Goal: Book appointment/travel/reservation

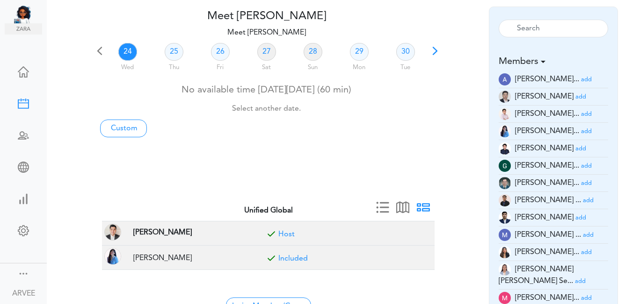
scroll to position [43, 0]
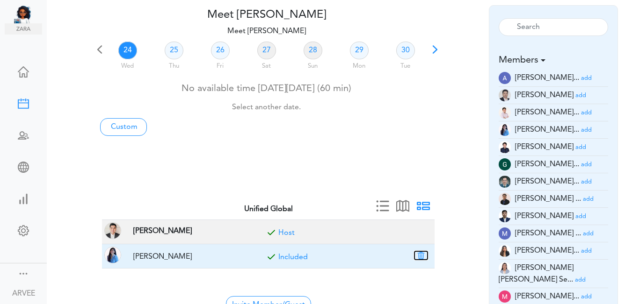
click at [422, 256] on button "button" at bounding box center [420, 255] width 13 height 8
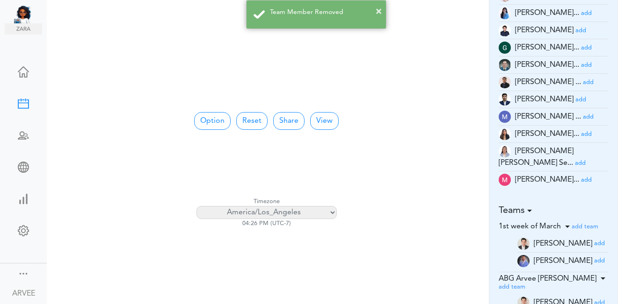
scroll to position [174, 0]
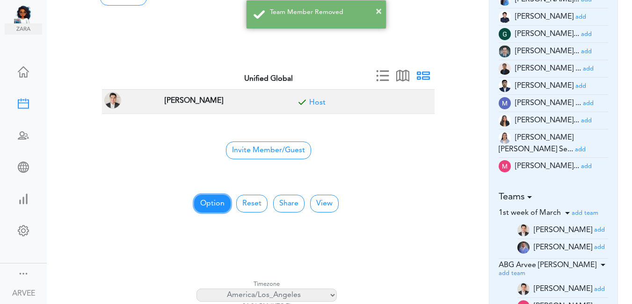
click at [202, 206] on button "Option" at bounding box center [212, 204] width 36 height 18
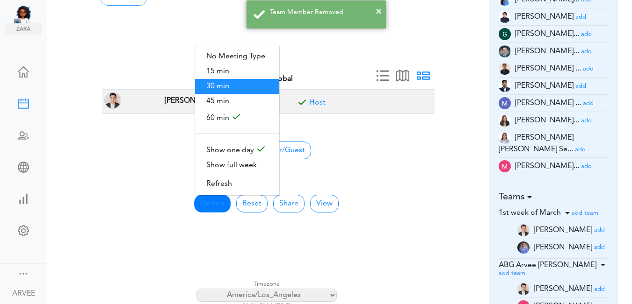
click at [235, 81] on span "30 min" at bounding box center [237, 86] width 84 height 15
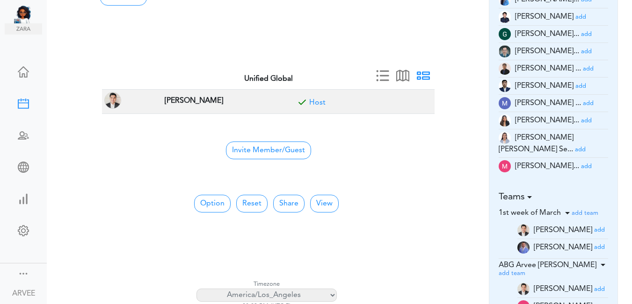
click at [581, 164] on small "add" at bounding box center [586, 167] width 11 height 6
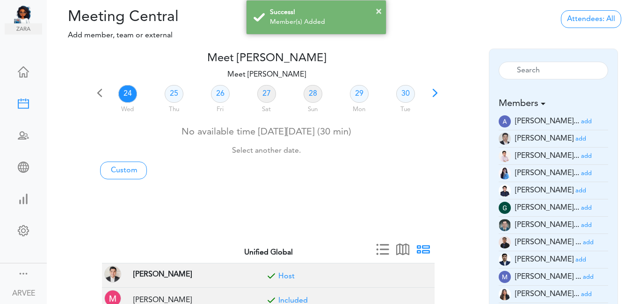
click at [436, 93] on span at bounding box center [434, 96] width 13 height 13
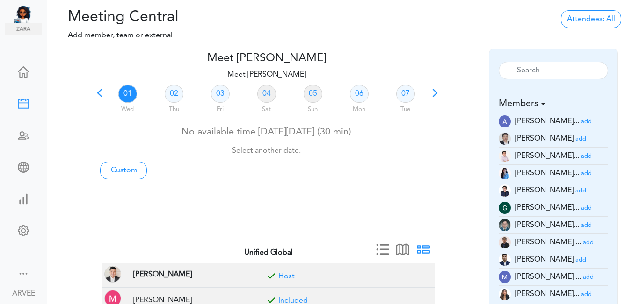
click at [127, 94] on link "01" at bounding box center [127, 94] width 19 height 18
click at [126, 168] on link "Custom" at bounding box center [123, 171] width 47 height 18
type input "Meet [PERSON_NAME]"
type input "[URL][DOMAIN_NAME][SECURITY_DATA]"
type input "[DATE]T20:00"
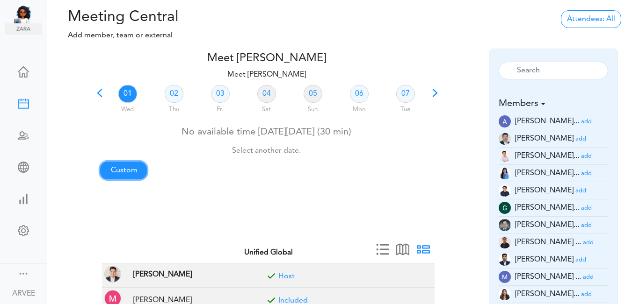
type input "[DATE]T20:30"
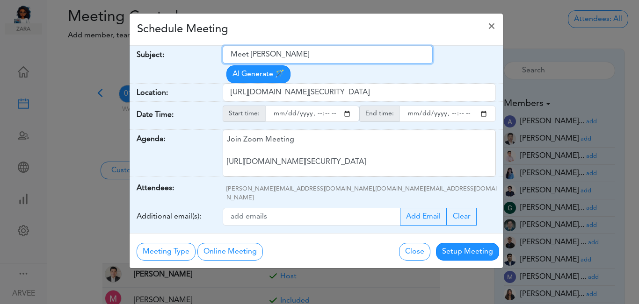
drag, startPoint x: 232, startPoint y: 54, endPoint x: 329, endPoint y: 47, distance: 97.1
click at [329, 47] on input "Meet [PERSON_NAME]" at bounding box center [328, 55] width 210 height 18
paste input "[PERSON_NAME]- 2024 Tax Return and 2025 Tax Planning"
type input "[PERSON_NAME]- 2024 Tax Return and 2025 Tax Planning"
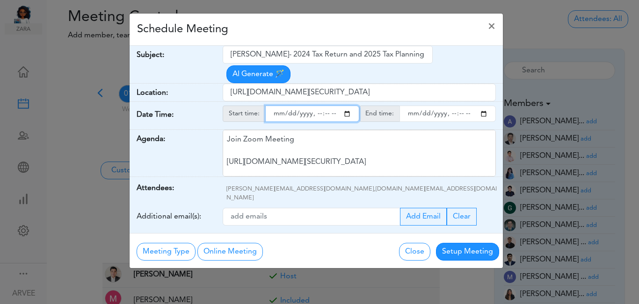
click at [349, 106] on input "starttime" at bounding box center [312, 114] width 94 height 16
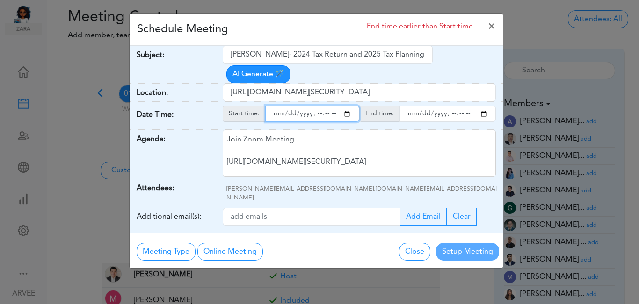
click at [315, 106] on input "starttime" at bounding box center [312, 114] width 94 height 16
type input "[DATE]T15:00"
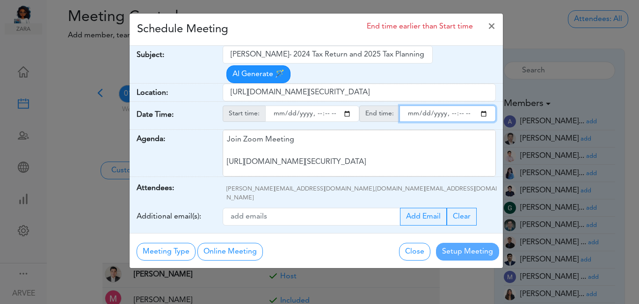
click at [483, 106] on input "endtime" at bounding box center [447, 114] width 96 height 16
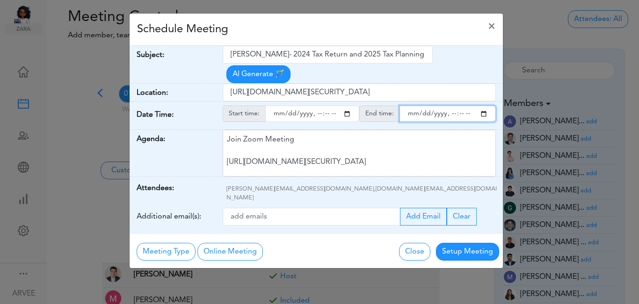
click at [452, 106] on input "endtime" at bounding box center [447, 114] width 96 height 16
type input "[DATE]T16:00"
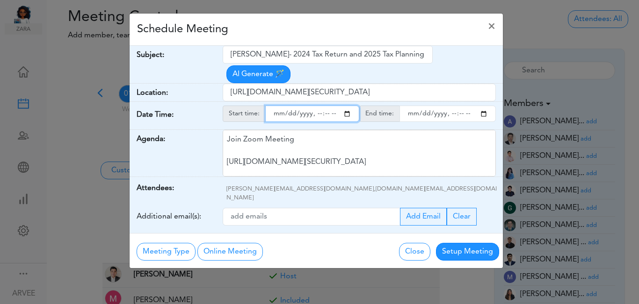
click at [326, 106] on input "starttime" at bounding box center [312, 114] width 94 height 16
type input "[DATE]T15:30"
click at [309, 29] on div "Schedule Meeting ×" at bounding box center [315, 30] width 373 height 32
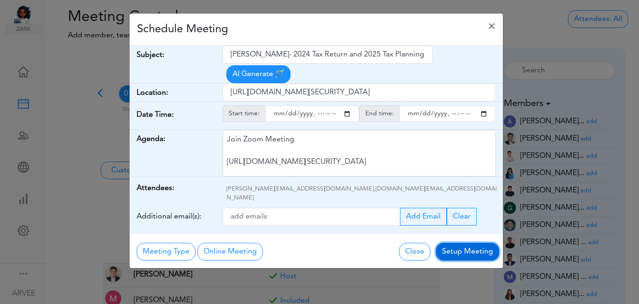
click at [467, 243] on button "Setup Meeting" at bounding box center [467, 252] width 63 height 18
